Goal: Task Accomplishment & Management: Use online tool/utility

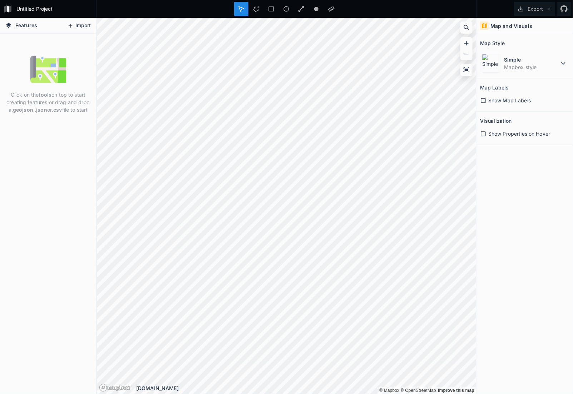
click at [77, 22] on button "Import" at bounding box center [79, 25] width 31 height 11
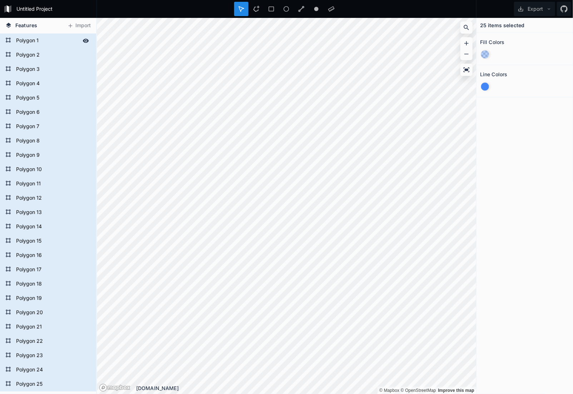
click at [26, 44] on form "Polygon 1" at bounding box center [47, 40] width 67 height 11
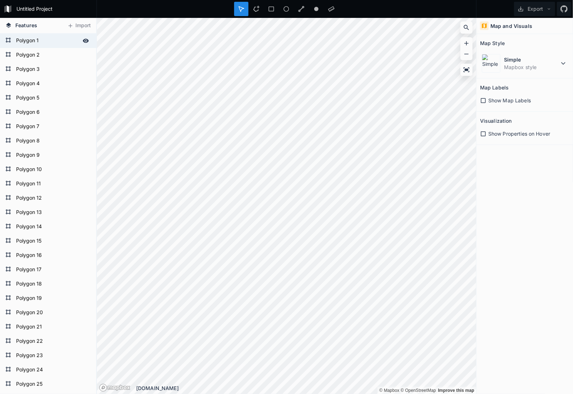
click at [52, 41] on form "Polygon 1" at bounding box center [47, 40] width 67 height 11
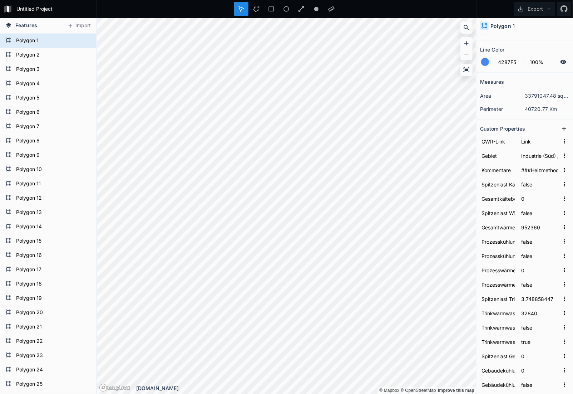
scroll to position [36, 0]
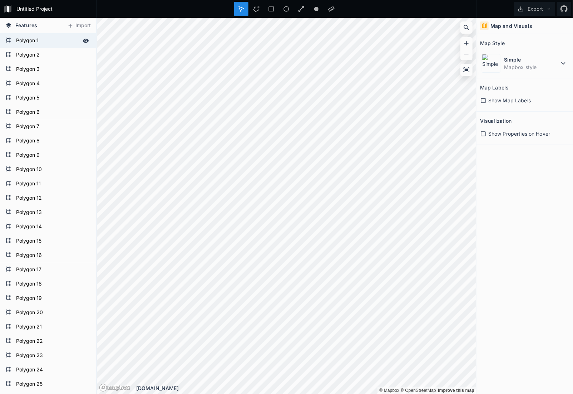
click at [49, 41] on form "Polygon 1" at bounding box center [47, 40] width 67 height 11
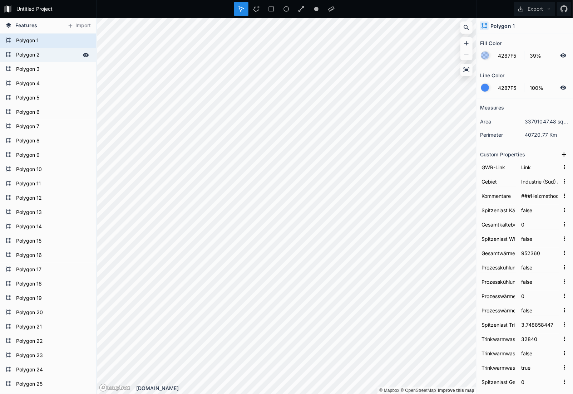
click at [41, 57] on form "Polygon 2" at bounding box center [47, 55] width 67 height 11
type input "###Heizmethode wurde von Heating Boiler auf Heating Boiler geändertHeizquelle w…"
type input "118569.6044"
type input "0"
type input "44928"
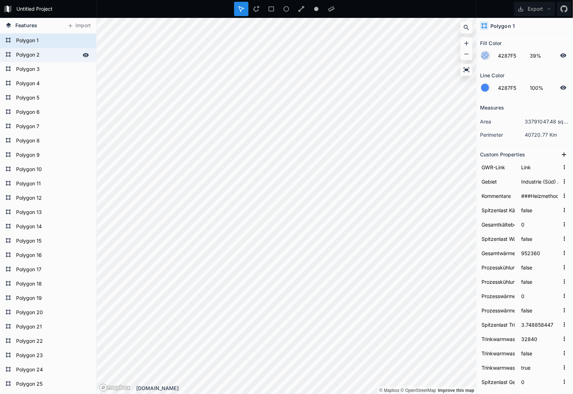
type input "26.63852353"
type input "73641.60444"
type input "true"
type input "Elektrizität"
type input "Elektroheizung"
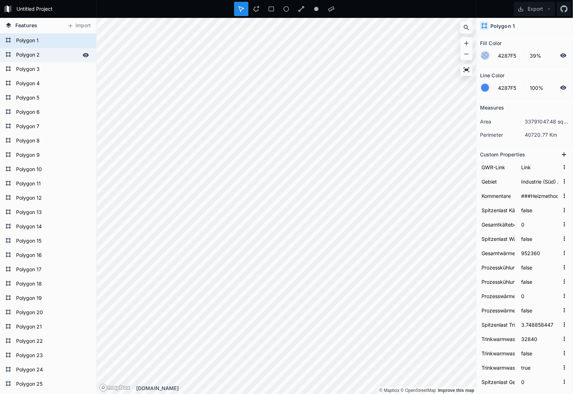
type input "Gas"
type input "1170"
type input "2808"
type input "1983"
type input "[DATE]-[DATE]"
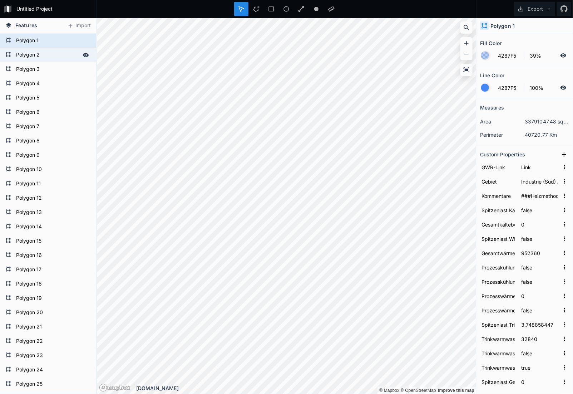
type input "Keine"
type input "47.4141458"
type input "8.626229332"
type input "[STREET_ADDRESS]"
type input "2261534"
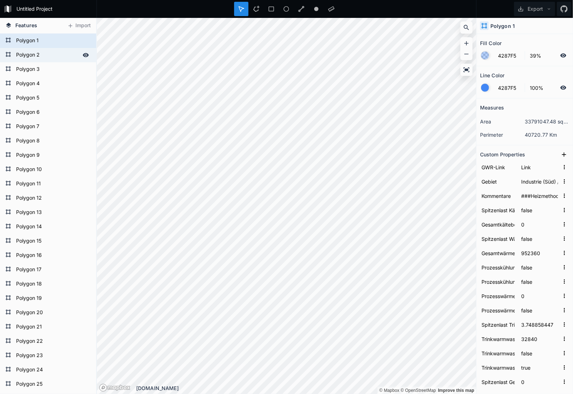
type input "146.414135646695"
type input "1170.4379285"
type input "1252129.759"
type input "2689632.01"
type input "8016"
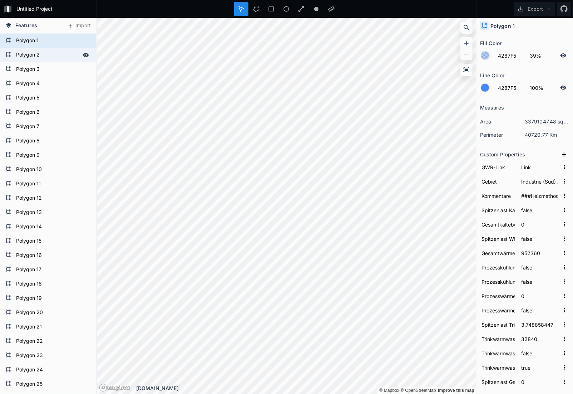
type input "1983"
type input "1060"
type input "2261534"
type input "1040"
type input "[DATE]"
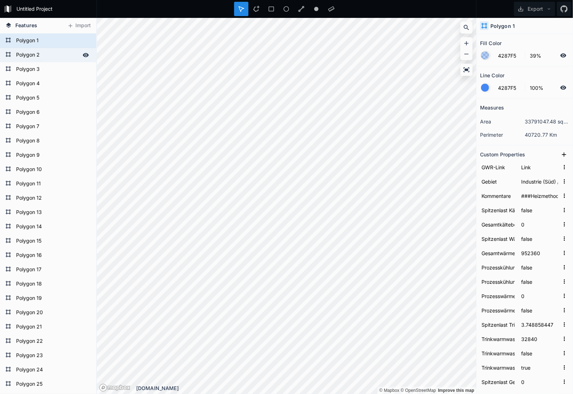
type input "2261534"
type input "1130_10"
type input "528"
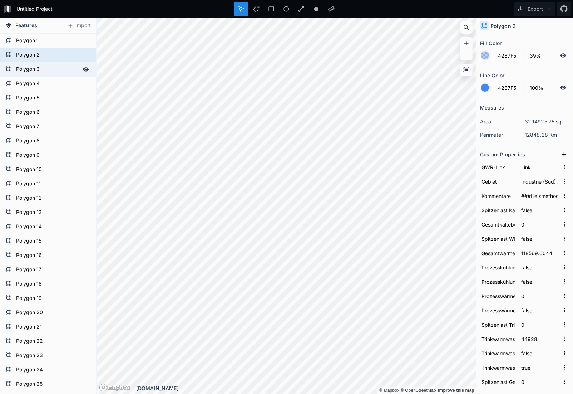
click at [28, 71] on form "Polygon 3" at bounding box center [47, 69] width 67 height 11
type input "###Heizmethode wurde von Heating Boiler auf Heating Boiler geändertHeizquelle w…"
type input "74343.70559"
type input "2.787945205"
type input "5088"
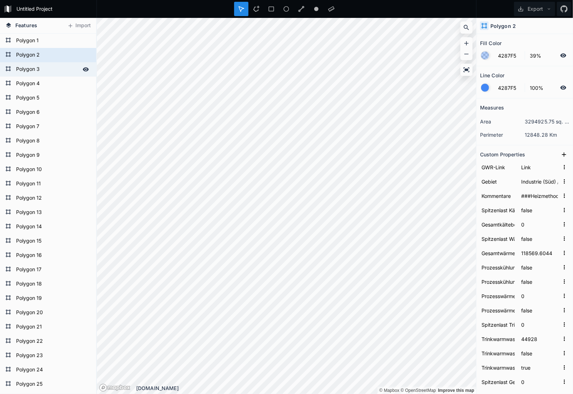
type input "24.74084979"
type input "69255.70559"
type input "Öl"
type input "Heizkessel"
type input "199"
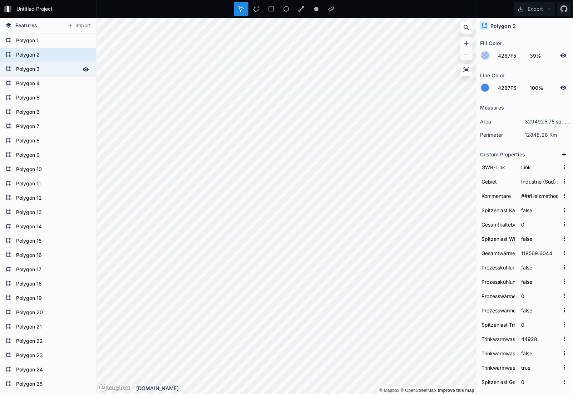
type input "2"
type input "318"
type input "1971"
type input "-1980"
type input "EFH"
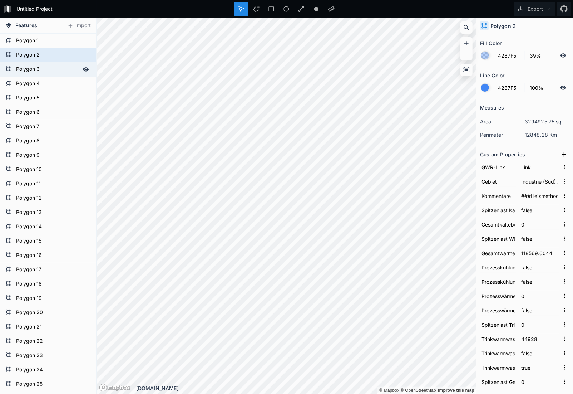
type input "47.41354605"
type input "8.630920892"
type input "[PERSON_NAME]"
type input "8602"
type input "[STREET_ADDRESS]"
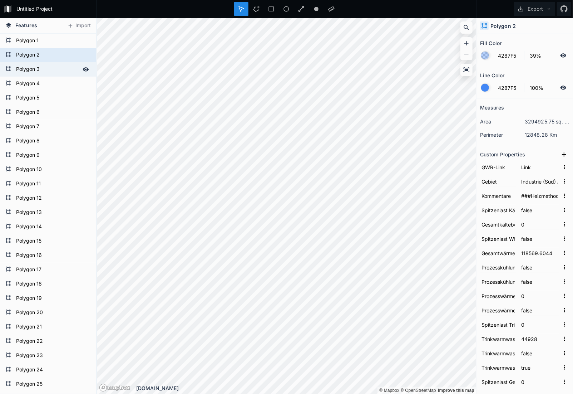
type input "104815"
type input "64.8385738767346"
type input "198.672359"
type input "1252099.065"
type input "2689972.762"
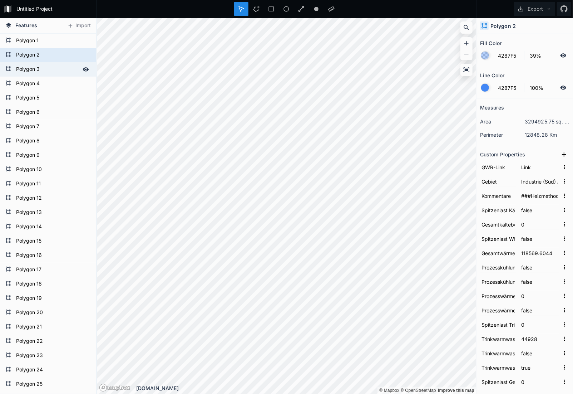
type input "8015"
type input "1971"
type input "1021"
type input "200"
type input "104815"
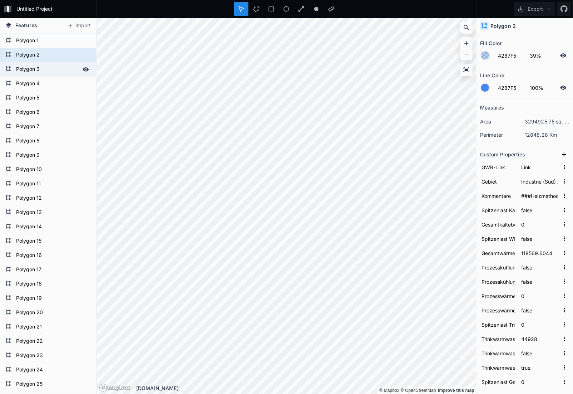
type input "757"
type input "Gebäude Wohnen"
type input "1"
type input "[DATE]"
type input "200"
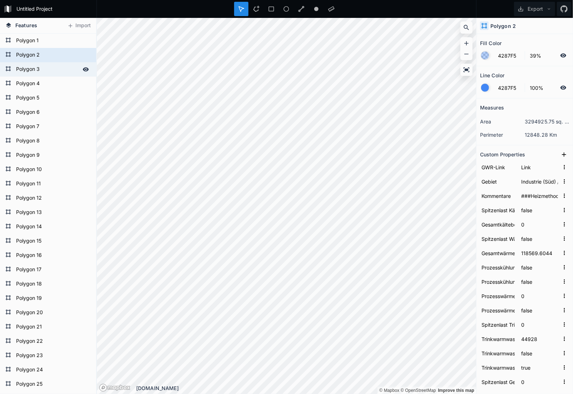
type input "104815"
type input "1066_334"
type input "2789"
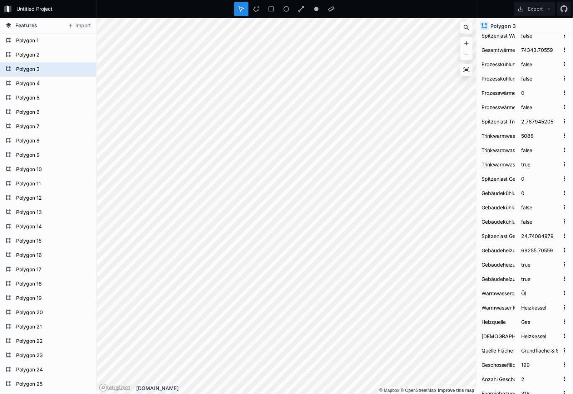
scroll to position [215, 0]
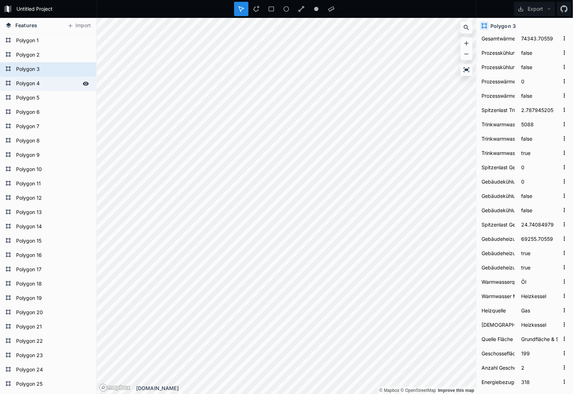
click at [38, 81] on form "Polygon 4" at bounding box center [47, 83] width 67 height 11
type input "###Heizmethode wurde von Heating Boiler auf Heating Boiler geändertHeizquelle w…"
type input "79290"
type input "294642.2247"
type input "6.516986301"
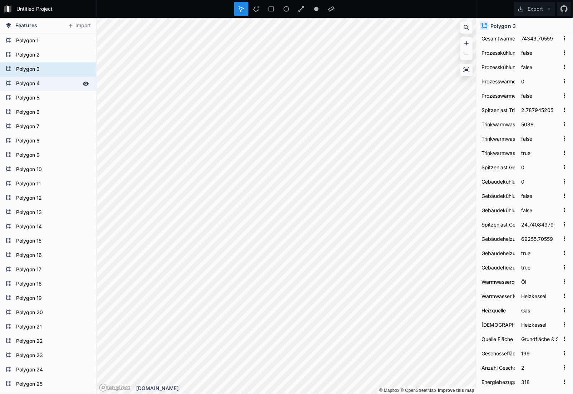
type input "7929"
type input "61.64844319"
type input "79290"
type input "true"
type input "102.4251903"
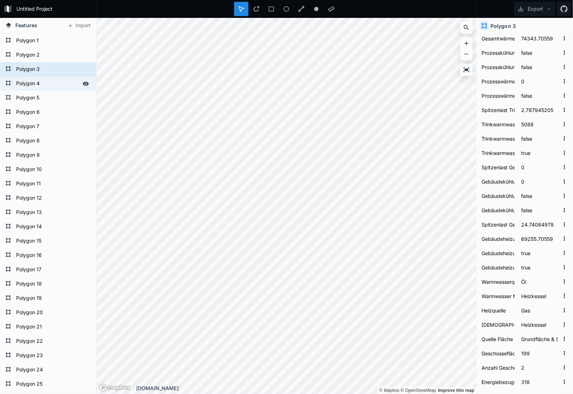
type input "286713.2247"
type input "Keine"
type input "1652"
type input "2643"
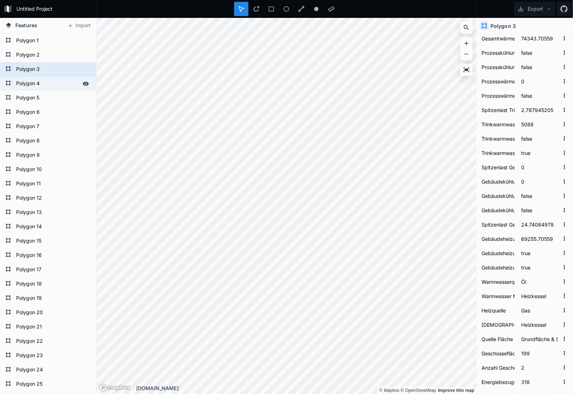
type input "1963"
type input "Gebäude für Kultur- und Freizeitzwecke"
type input "47.41217085"
type input "8.624254395"
type input "Dietlikon"
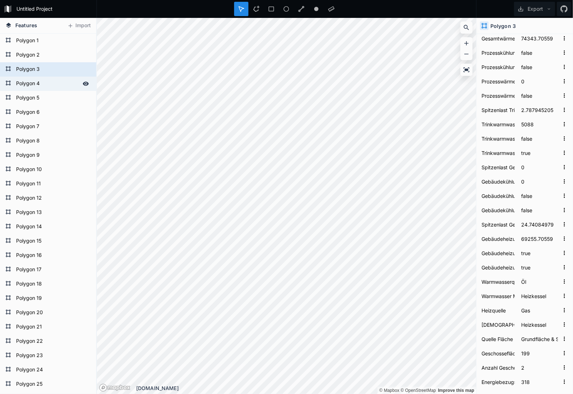
type input "8305"
type input "[STREET_ADDRESS]"
type input "2261351"
type input "218.867124273636"
type input "1652.072477"
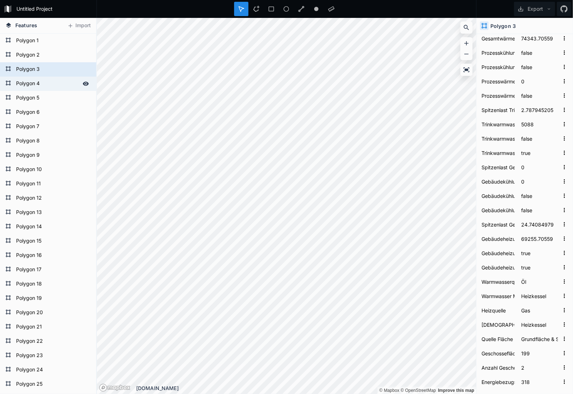
type input "1251955.174"
type input "2689521.182"
type input "8014"
type input "1963"
type input "1060"
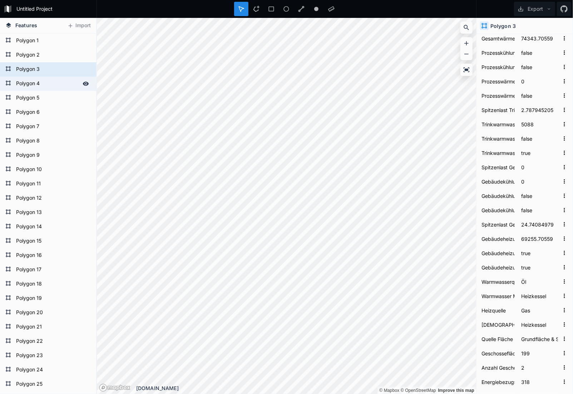
type input "54"
type input "2261351"
type input "210"
type input "Gebäude Verwaltung"
type input "0"
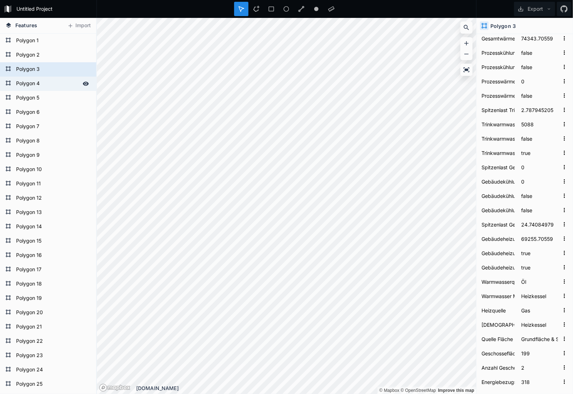
type input "54"
type input "2261351"
type input "1130_399"
type input "1334"
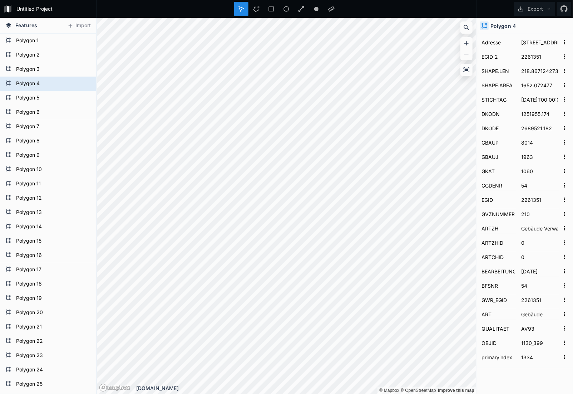
scroll to position [692, 0]
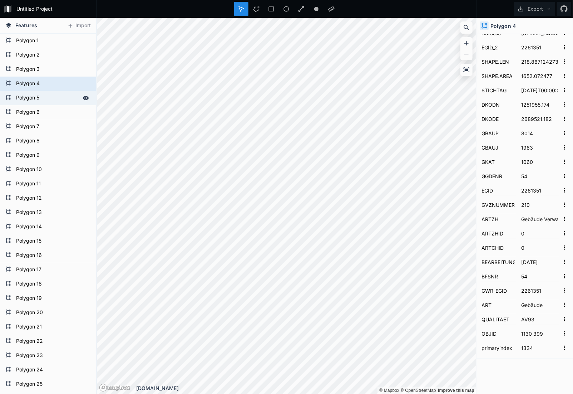
click at [39, 97] on form "Polygon 5" at bounding box center [47, 98] width 67 height 11
type input "[DATE], RHE: Bedarf gemäss Gasverbrauch DWW angepasst (eigentlich für [STREET_A…"
type input "0"
type input "800000"
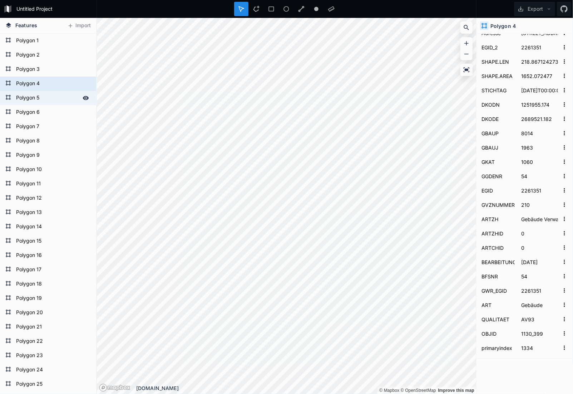
type input "true"
type input "0"
type input "true"
type input "0"
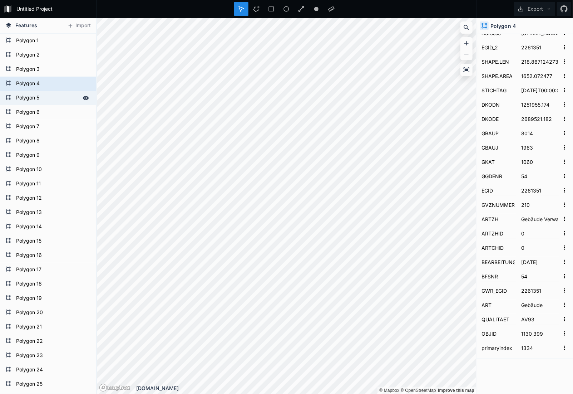
type input "0"
type input "false"
type input "0"
type input "Gas"
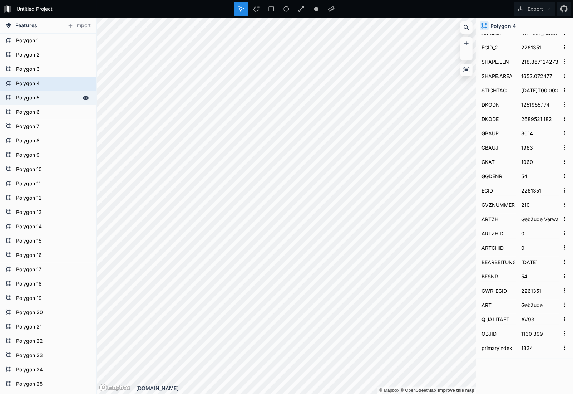
type input "Heating Boiler: Gas"
type input "58"
type input "1"
type input "46"
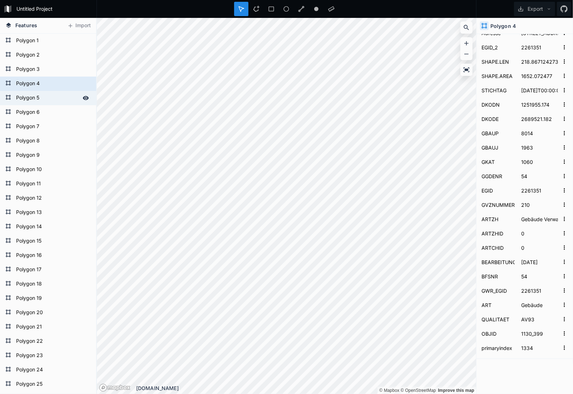
type input "1951"
type input "Öffentliche Gebäude"
type input "47.4130731"
type input "8.629707775"
type input "[PERSON_NAME]"
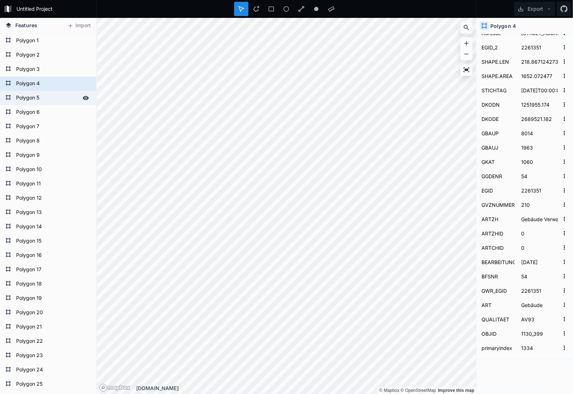
type input "8602"
type input "[STREET_ADDRESS]"
type input "210292231"
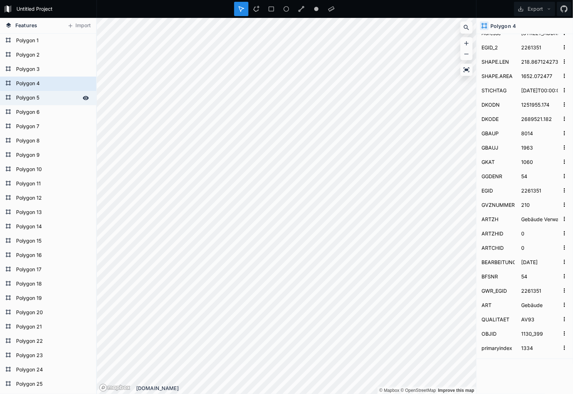
type input "3483"
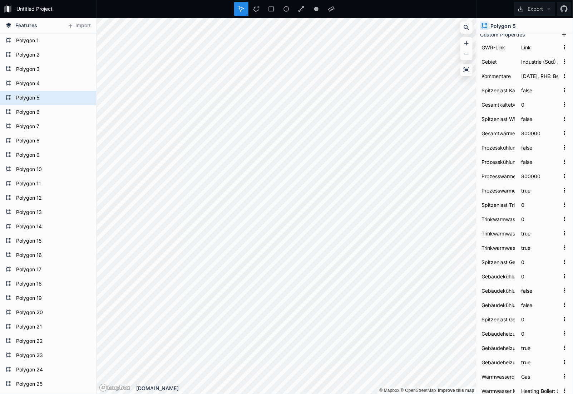
scroll to position [84, 0]
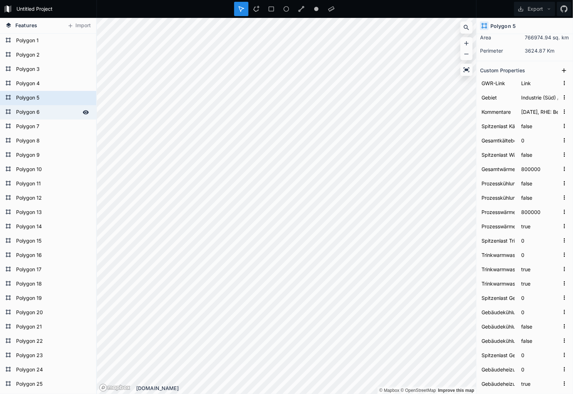
click at [52, 110] on form "Polygon 6" at bounding box center [47, 112] width 67 height 11
type input "###Heizmethode wurde von Heating Boiler auf Heating Boiler geändertHeizquelle w…"
type input "116600"
type input "306850.9425"
type input "0"
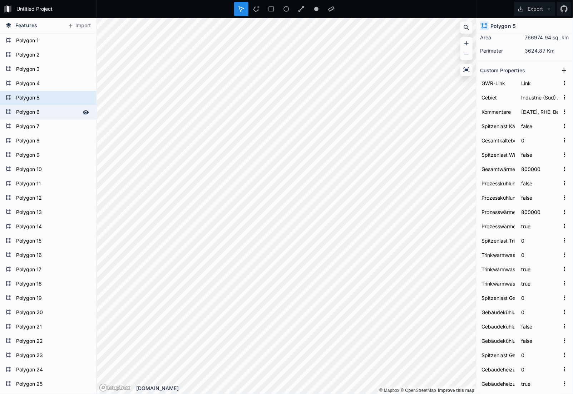
type input "false"
type input "11.50027397"
type input "13992"
type input "false"
type input "90.6571885"
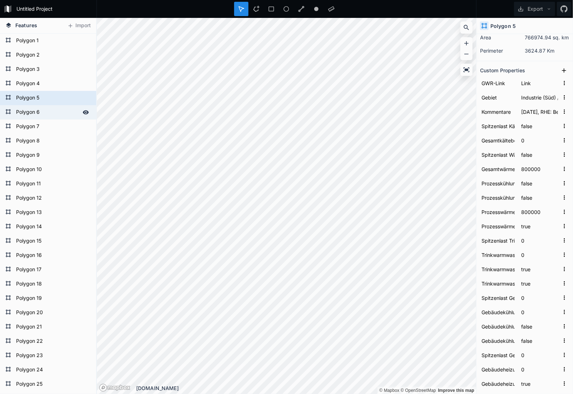
type input "116600"
type input "true"
type input "107.7397497"
type input "292858.9425"
type input "Öl"
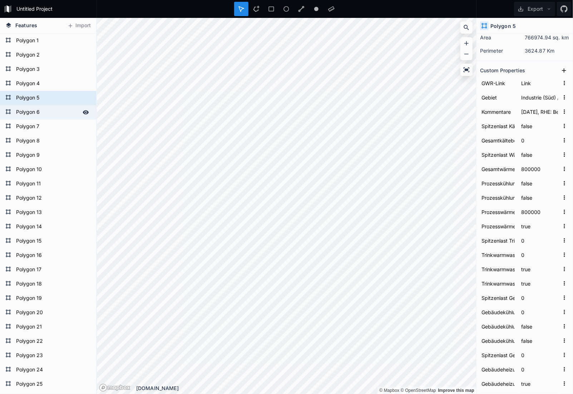
type input "Heizkessel"
type input "1166"
type input "5"
type input "4664"
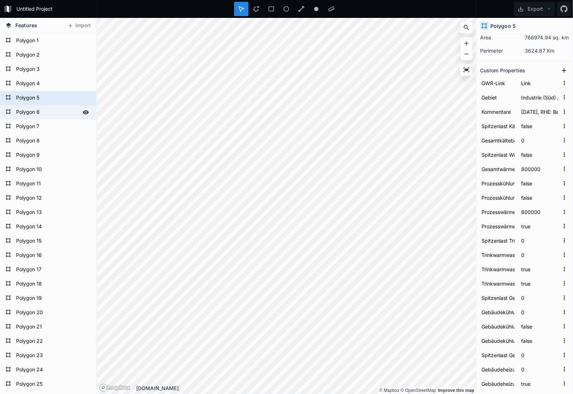
type input "1992"
type input "[DATE]-[DATE]"
type input "Bürogebäude"
type input "47.4122161"
type input "8.622171778"
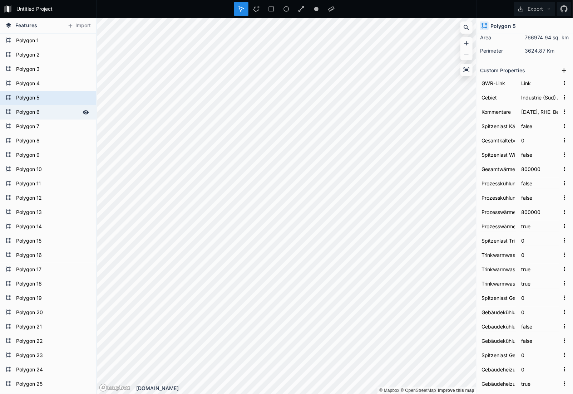
type input "Dietlikon"
type input "8305"
type input "[STREET_ADDRESS]"
type input "2261520"
type input "152.430503949856"
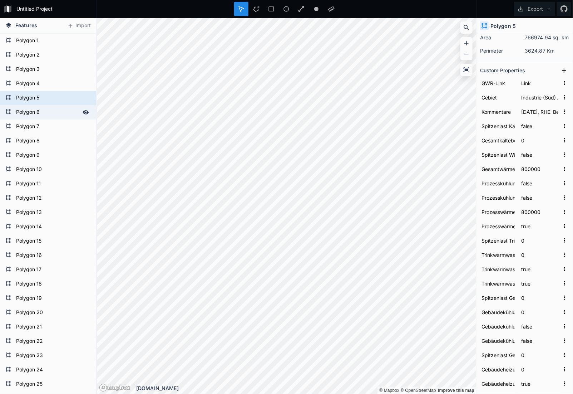
type input "1165.6124095"
type input "[DATE]T00:00:00"
type input "1251947.696"
type input "2689337.295"
type input "8018"
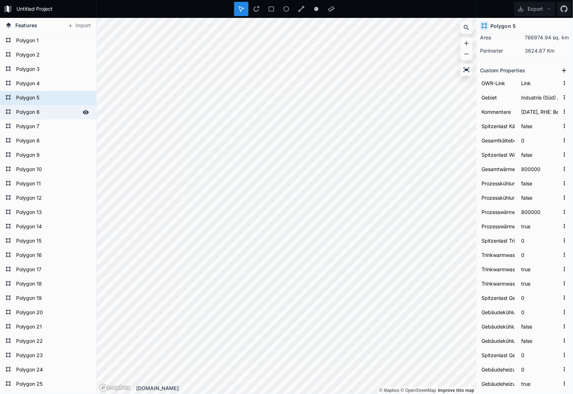
type input "1992"
type input "1060"
type input "54"
type input "2261520"
type input "174"
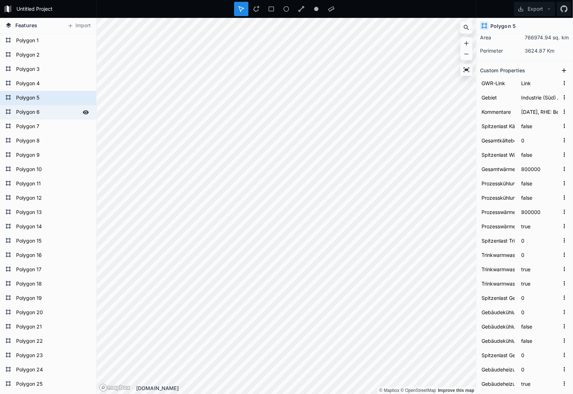
type input "Gebäude Industrie"
type input "5"
type input "0"
type input "[DATE]"
type input "54"
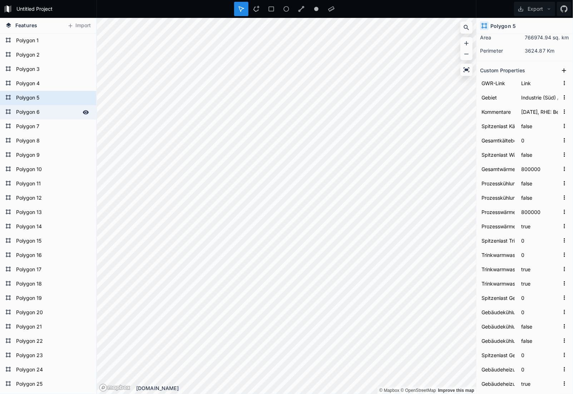
type input "2261520"
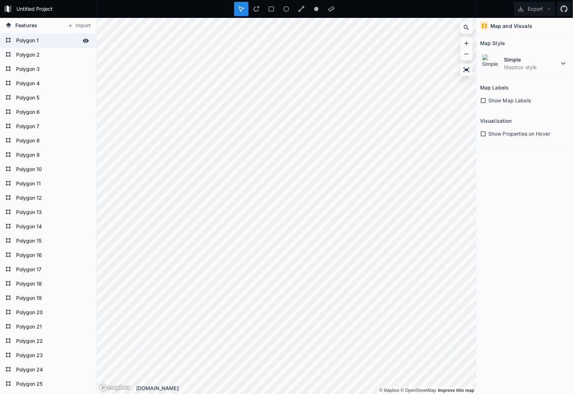
click at [41, 43] on form "Polygon 1" at bounding box center [47, 40] width 67 height 11
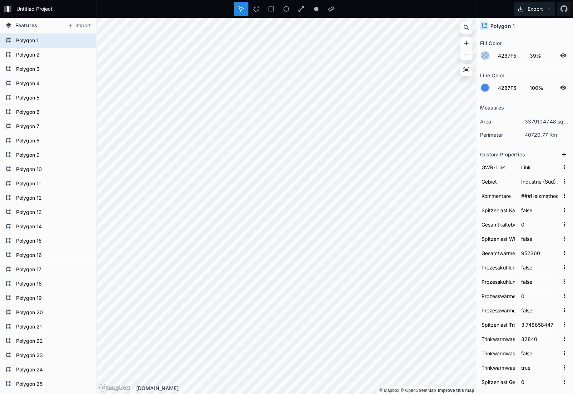
click at [541, 8] on button "Export" at bounding box center [534, 9] width 41 height 14
click at [31, 54] on form "Polygon 2" at bounding box center [47, 55] width 67 height 11
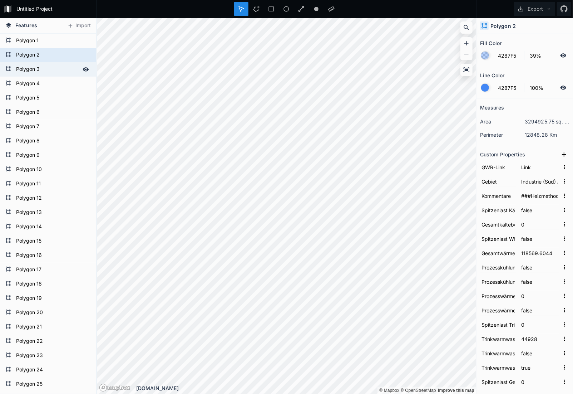
click at [24, 65] on form "Polygon 3" at bounding box center [47, 69] width 67 height 11
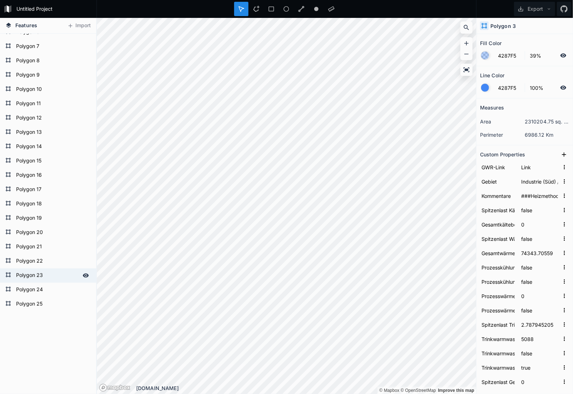
scroll to position [104, 0]
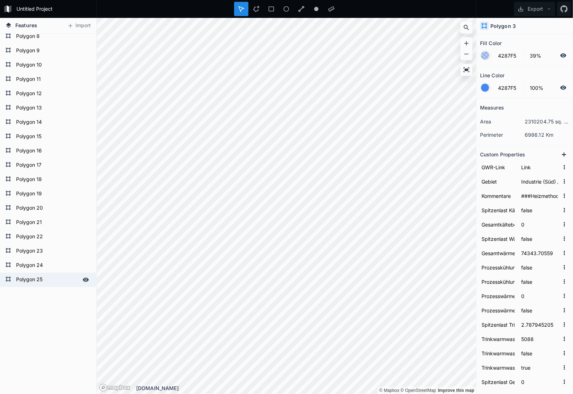
click at [28, 280] on form "Polygon 25" at bounding box center [47, 279] width 67 height 11
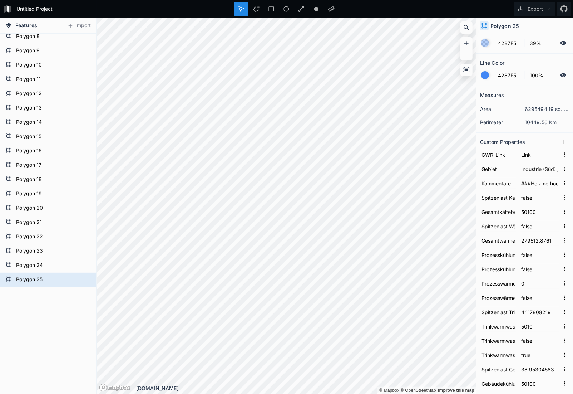
scroll to position [0, 0]
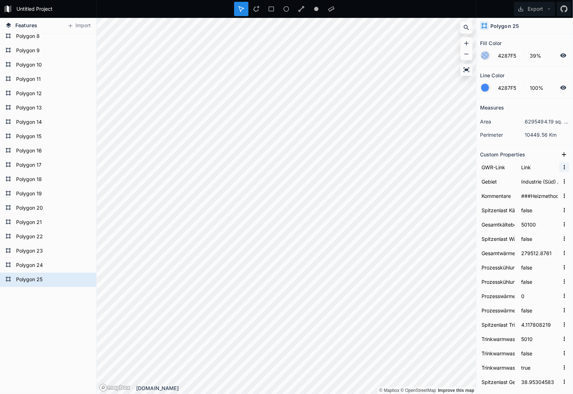
click at [562, 168] on icon "button" at bounding box center [565, 167] width 6 height 6
click at [562, 166] on icon "button" at bounding box center [565, 167] width 6 height 6
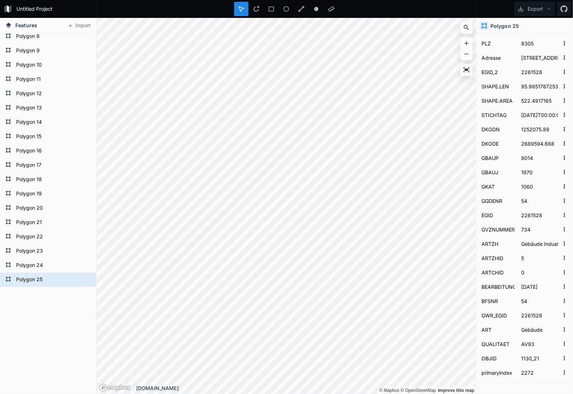
scroll to position [656, 0]
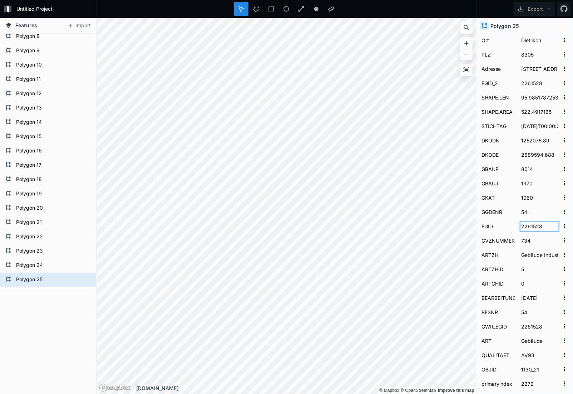
drag, startPoint x: 544, startPoint y: 225, endPoint x: 522, endPoint y: 225, distance: 21.5
click at [522, 225] on input "2261528" at bounding box center [540, 226] width 40 height 11
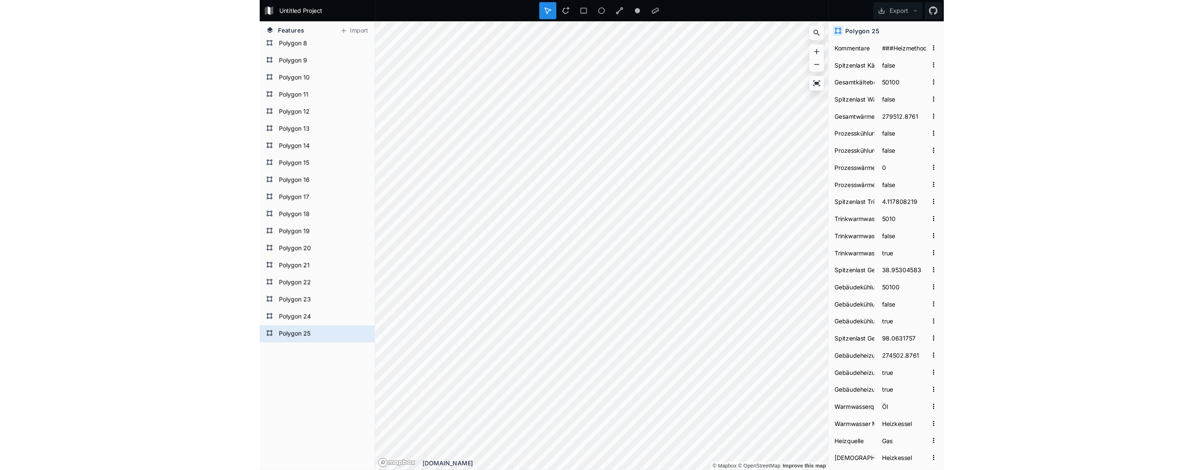
scroll to position [120, 0]
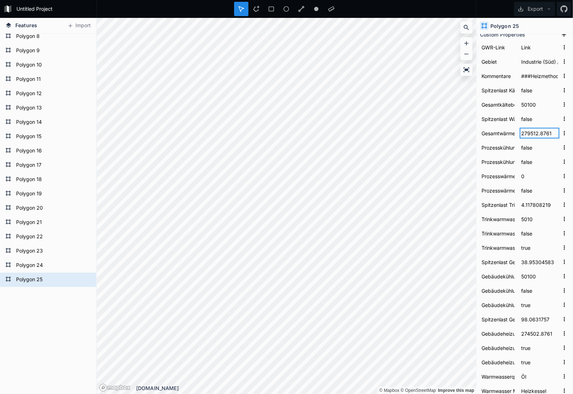
click at [526, 133] on input "279512.8761" at bounding box center [540, 133] width 40 height 11
click at [494, 130] on input "Gesamtwärmebedarf [kWh/a]" at bounding box center [498, 133] width 36 height 11
click at [494, 133] on input "Gesamtwärmebedarf [kWh/a]" at bounding box center [498, 133] width 36 height 11
drag, startPoint x: 494, startPoint y: 133, endPoint x: 515, endPoint y: 131, distance: 22.0
click at [494, 133] on input "Gesamtwärmebedarf [kWh/a]" at bounding box center [498, 133] width 36 height 11
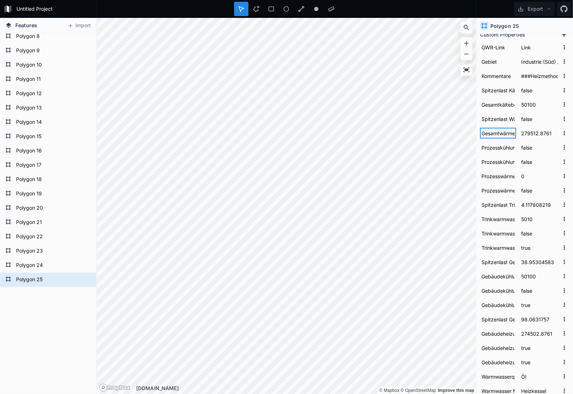
click at [501, 133] on input "Gesamtwärmebedarf [kWh/a]" at bounding box center [498, 133] width 36 height 11
click at [501, 132] on input "Gesamtwärmebedarf [kWh/a]" at bounding box center [498, 133] width 36 height 11
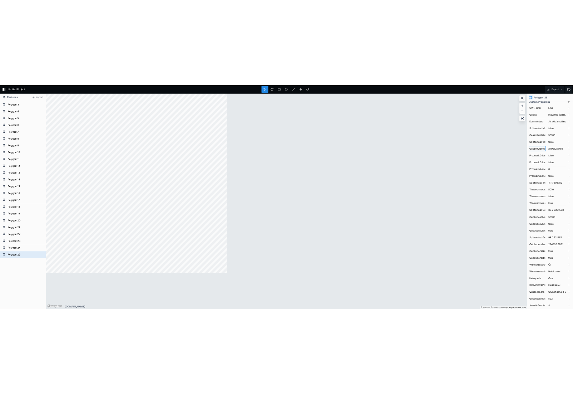
scroll to position [104, 0]
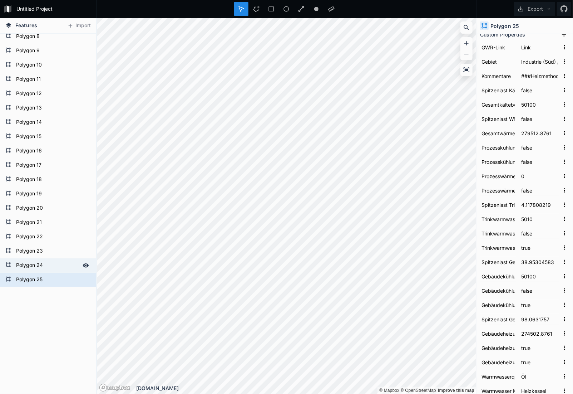
click at [28, 270] on form "Polygon 24" at bounding box center [47, 265] width 67 height 11
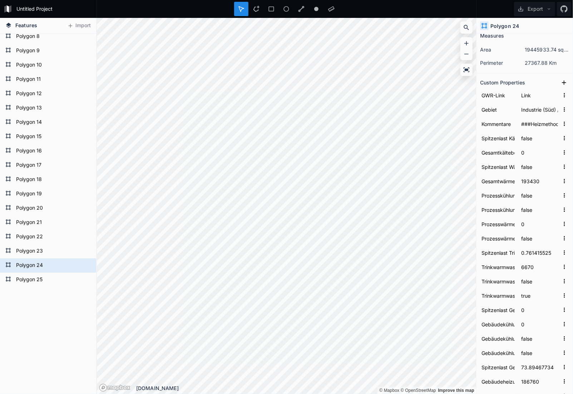
scroll to position [107, 0]
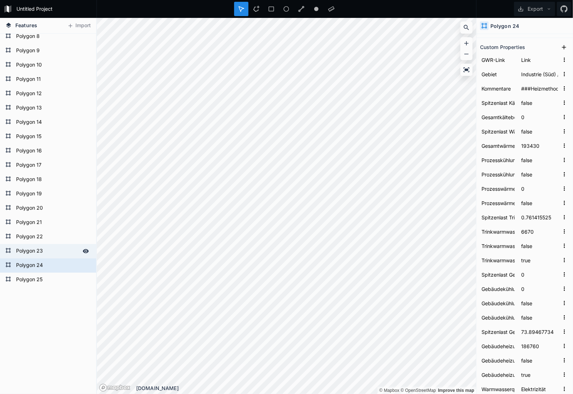
click at [36, 248] on form "Polygon 23" at bounding box center [47, 251] width 67 height 11
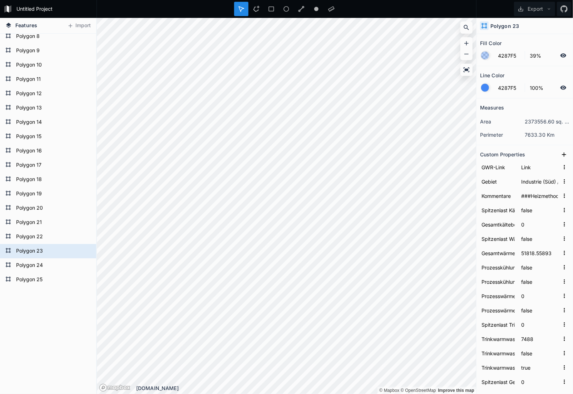
scroll to position [36, 0]
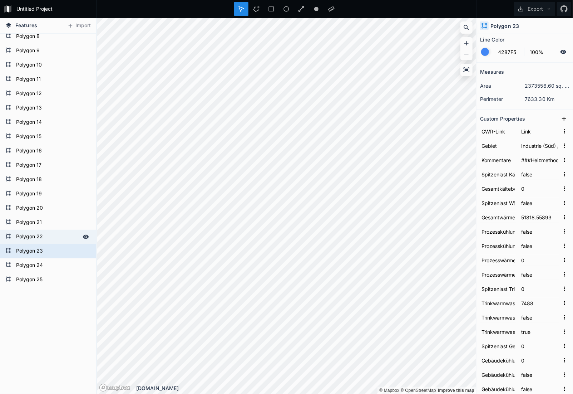
click at [41, 236] on form "Polygon 22" at bounding box center [47, 236] width 67 height 11
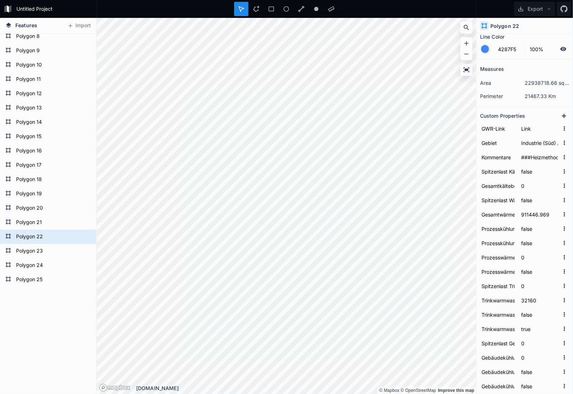
scroll to position [48, 0]
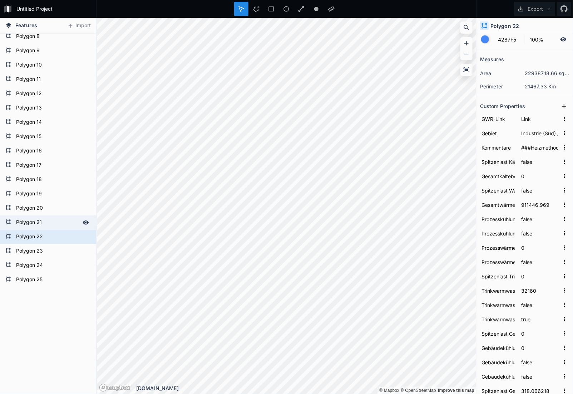
click at [39, 225] on form "Polygon 21" at bounding box center [47, 222] width 67 height 11
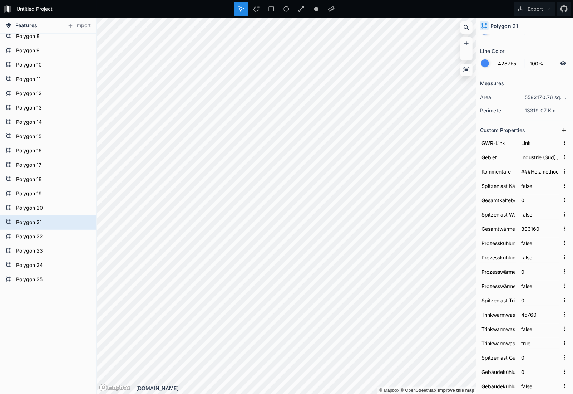
scroll to position [36, 0]
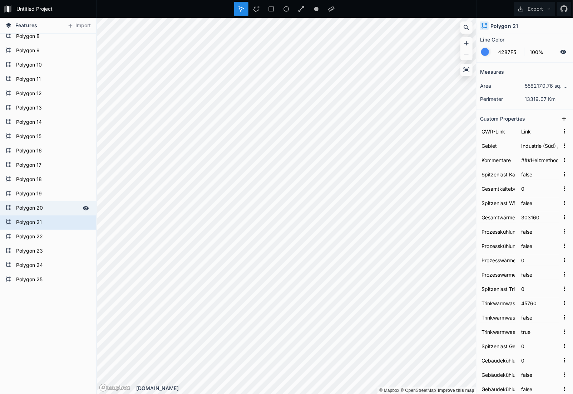
click at [38, 206] on form "Polygon 20" at bounding box center [47, 208] width 67 height 11
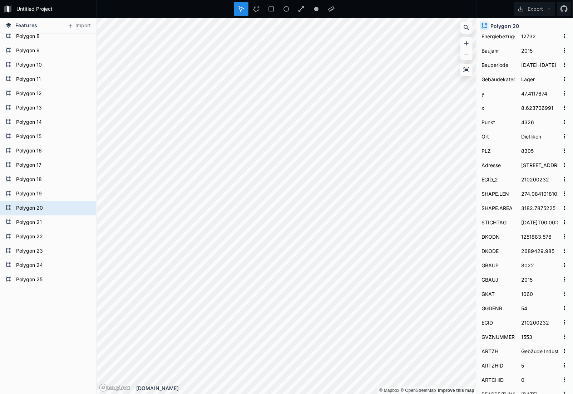
scroll to position [692, 0]
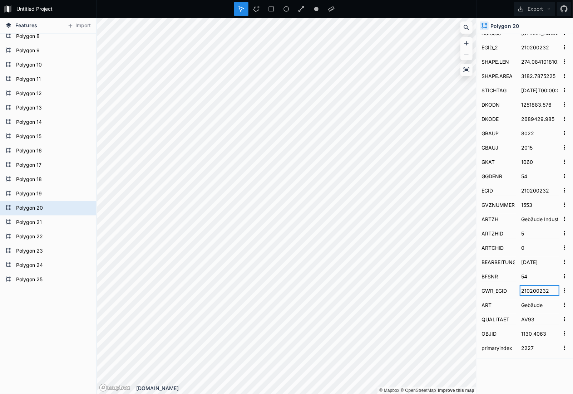
drag, startPoint x: 541, startPoint y: 289, endPoint x: 497, endPoint y: 285, distance: 43.8
click at [497, 285] on form "GWR_EGID 210200232" at bounding box center [524, 290] width 89 height 14
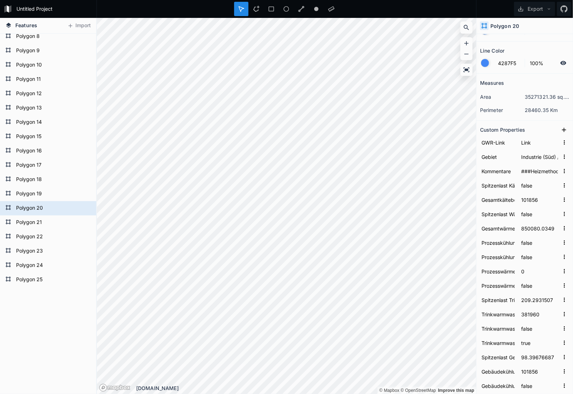
scroll to position [36, 0]
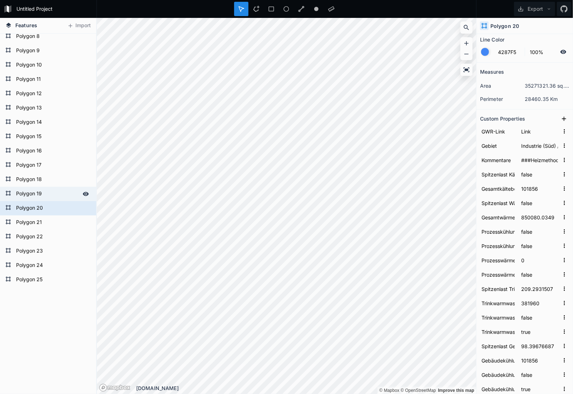
click at [54, 190] on form "Polygon 19" at bounding box center [47, 193] width 67 height 11
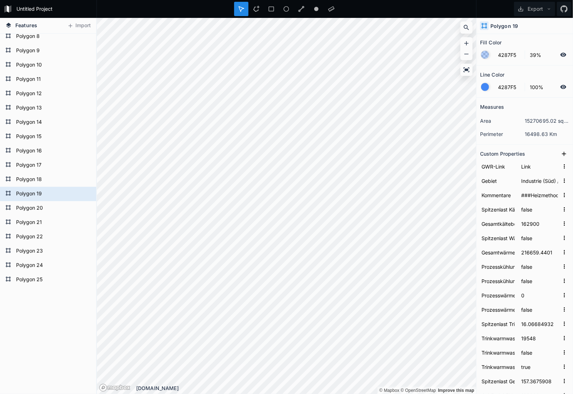
scroll to position [0, 0]
click at [27, 176] on form "Polygon 18" at bounding box center [47, 179] width 67 height 11
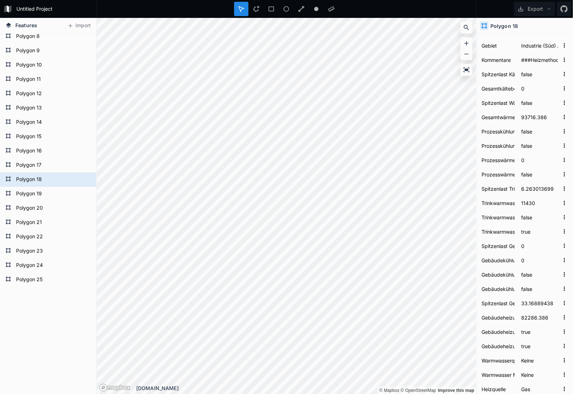
scroll to position [120, 0]
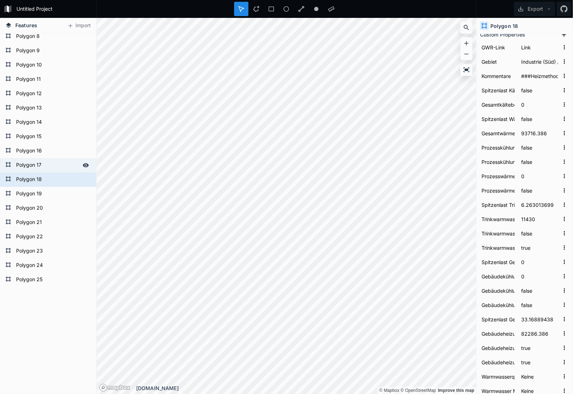
click at [39, 166] on form "Polygon 17" at bounding box center [47, 165] width 67 height 11
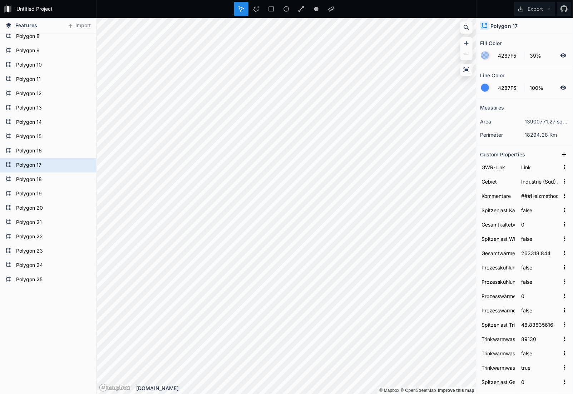
scroll to position [36, 0]
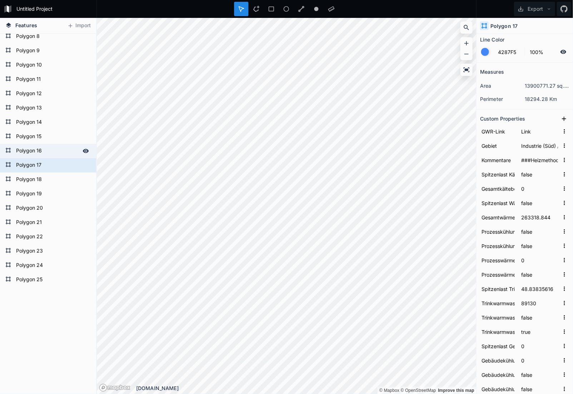
click at [55, 151] on form "Polygon 16" at bounding box center [47, 151] width 67 height 11
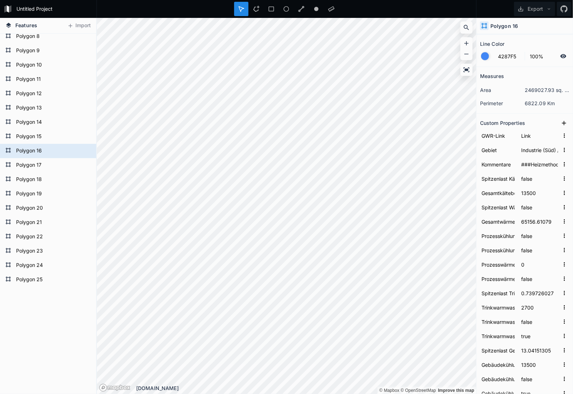
scroll to position [72, 0]
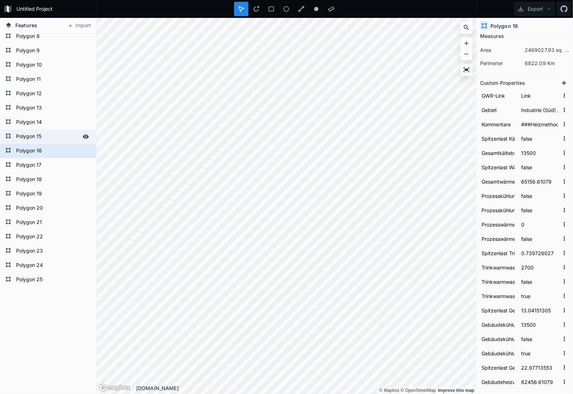
click at [16, 134] on form "Polygon 15" at bounding box center [47, 136] width 67 height 11
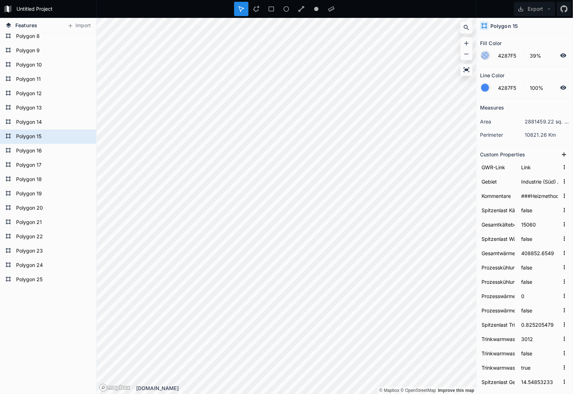
scroll to position [36, 0]
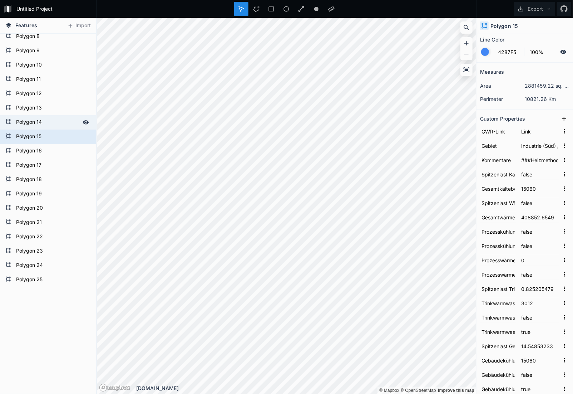
click at [29, 123] on form "Polygon 14" at bounding box center [47, 122] width 67 height 11
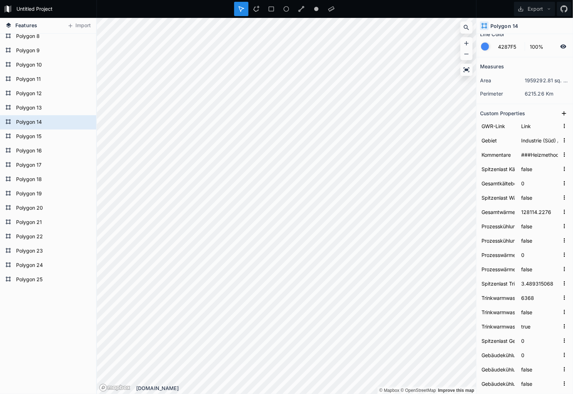
scroll to position [0, 0]
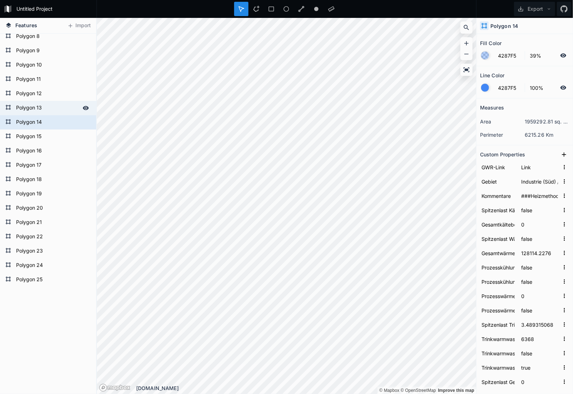
click at [12, 108] on div "Polygon 13" at bounding box center [48, 108] width 96 height 14
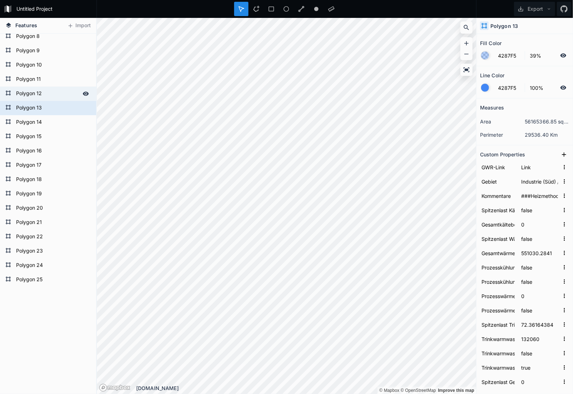
click at [36, 89] on form "Polygon 12" at bounding box center [47, 93] width 67 height 11
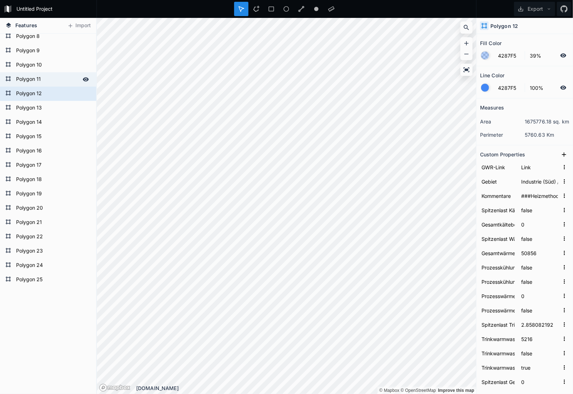
click at [33, 79] on form "Polygon 11" at bounding box center [47, 79] width 67 height 11
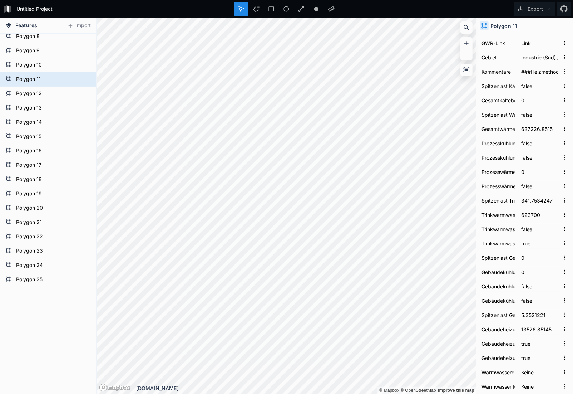
scroll to position [48, 0]
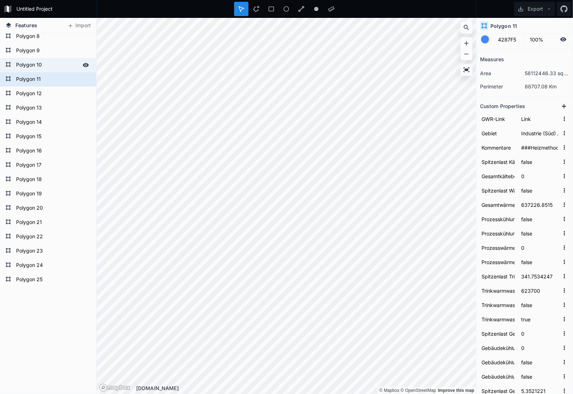
click at [36, 63] on form "Polygon 10" at bounding box center [47, 65] width 67 height 11
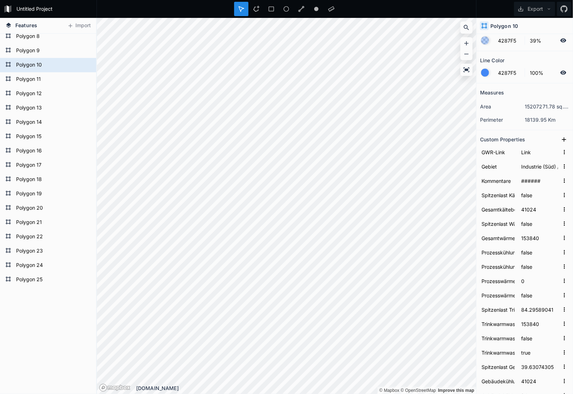
scroll to position [36, 0]
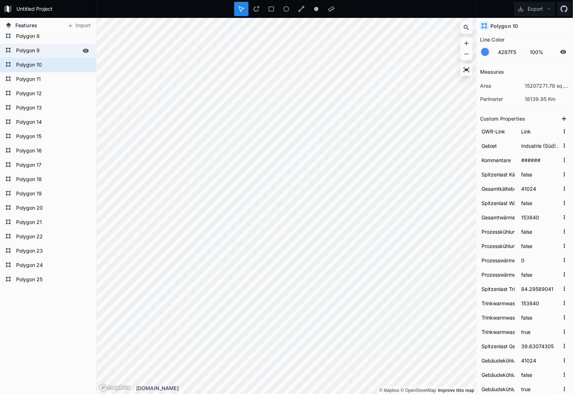
click at [21, 48] on form "Polygon 9" at bounding box center [47, 50] width 67 height 11
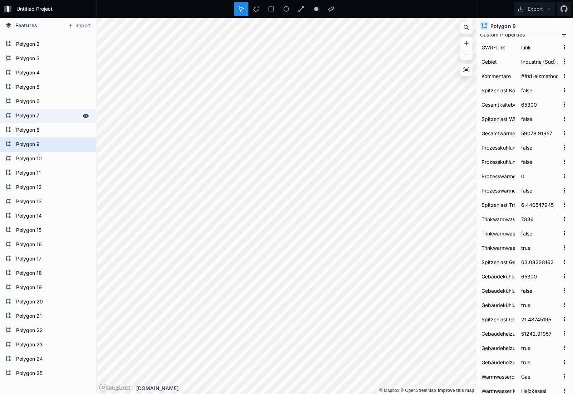
scroll to position [0, 0]
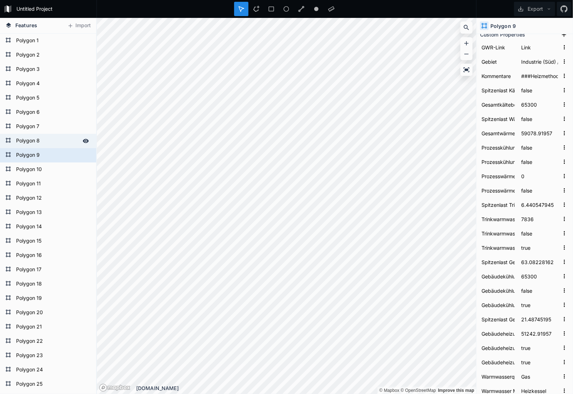
click at [39, 141] on form "Polygon 8" at bounding box center [47, 141] width 67 height 11
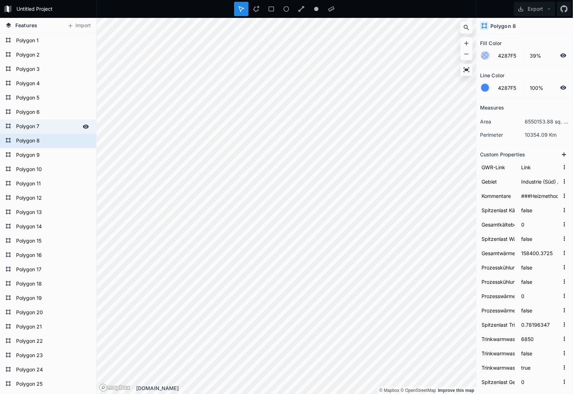
click at [53, 121] on form "Polygon 7" at bounding box center [47, 126] width 67 height 11
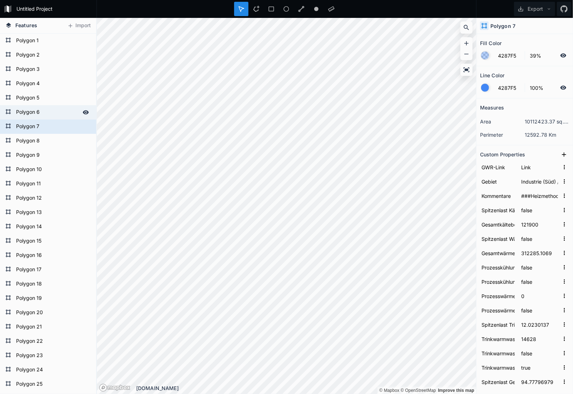
click at [23, 112] on form "Polygon 6" at bounding box center [47, 112] width 67 height 11
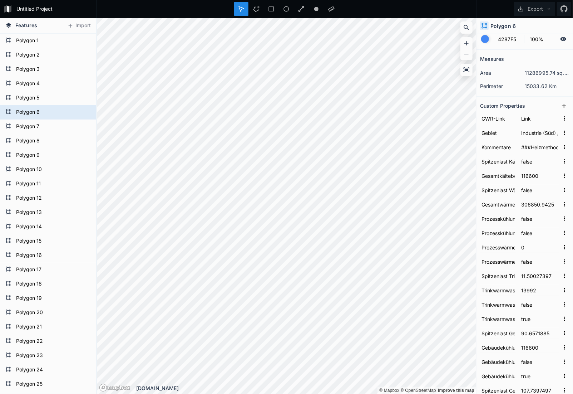
scroll to position [48, 0]
click at [36, 98] on form "Polygon 5" at bounding box center [47, 98] width 67 height 11
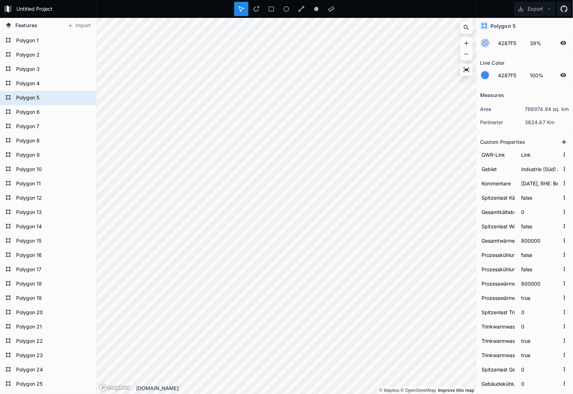
scroll to position [0, 0]
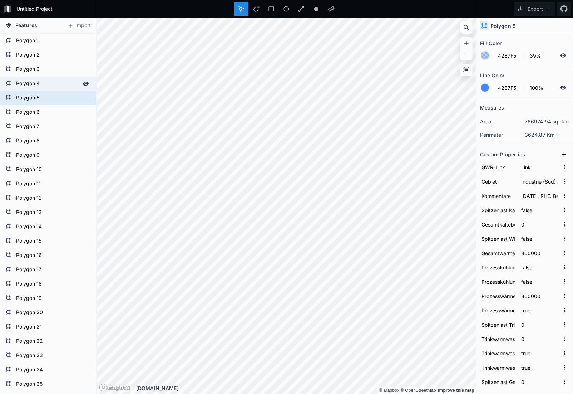
click at [30, 84] on form "Polygon 4" at bounding box center [47, 83] width 67 height 11
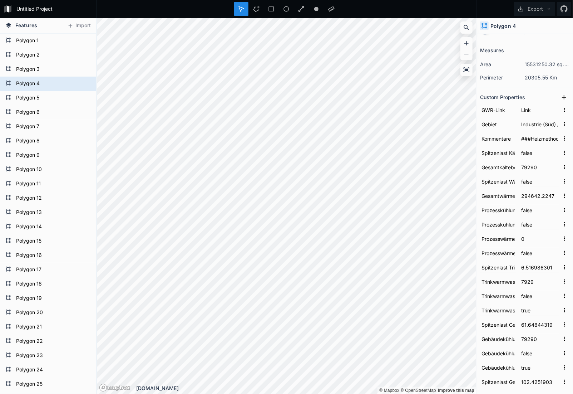
scroll to position [48, 0]
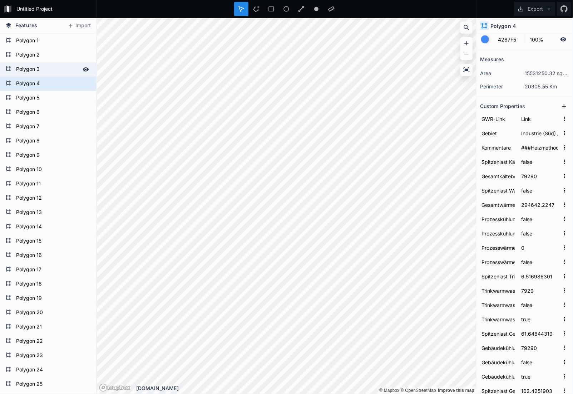
click at [40, 68] on form "Polygon 3" at bounding box center [47, 69] width 67 height 11
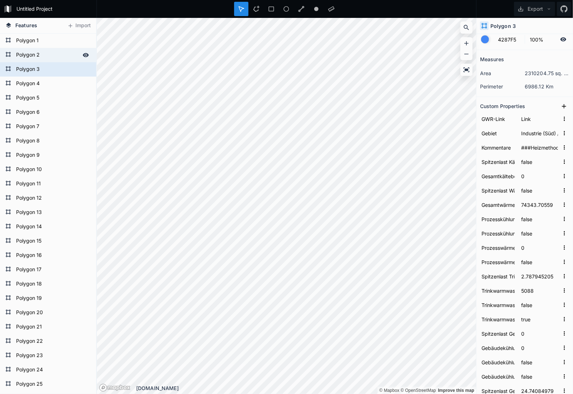
click at [33, 59] on form "Polygon 2" at bounding box center [47, 55] width 67 height 11
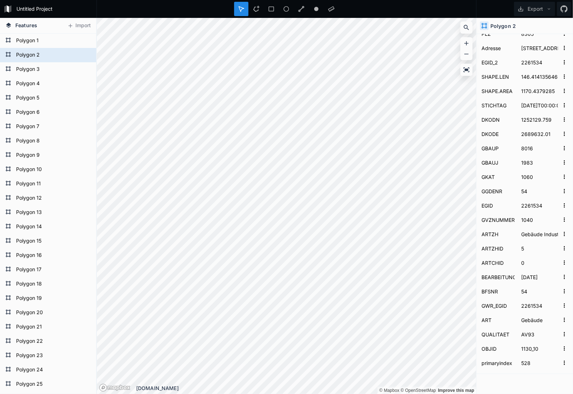
scroll to position [692, 0]
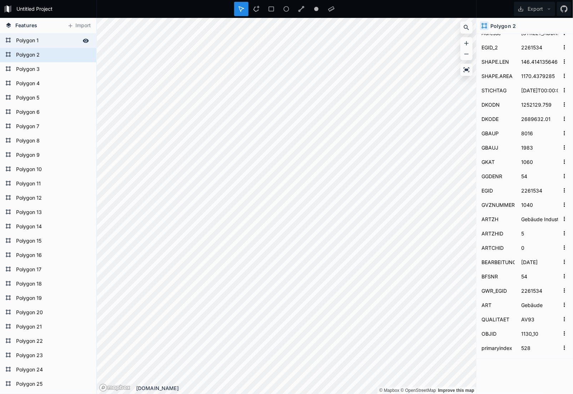
click at [36, 38] on form "Polygon 1" at bounding box center [47, 40] width 67 height 11
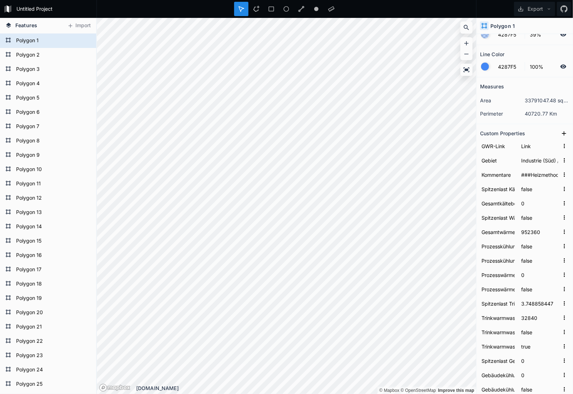
scroll to position [0, 0]
